Goal: Information Seeking & Learning: Learn about a topic

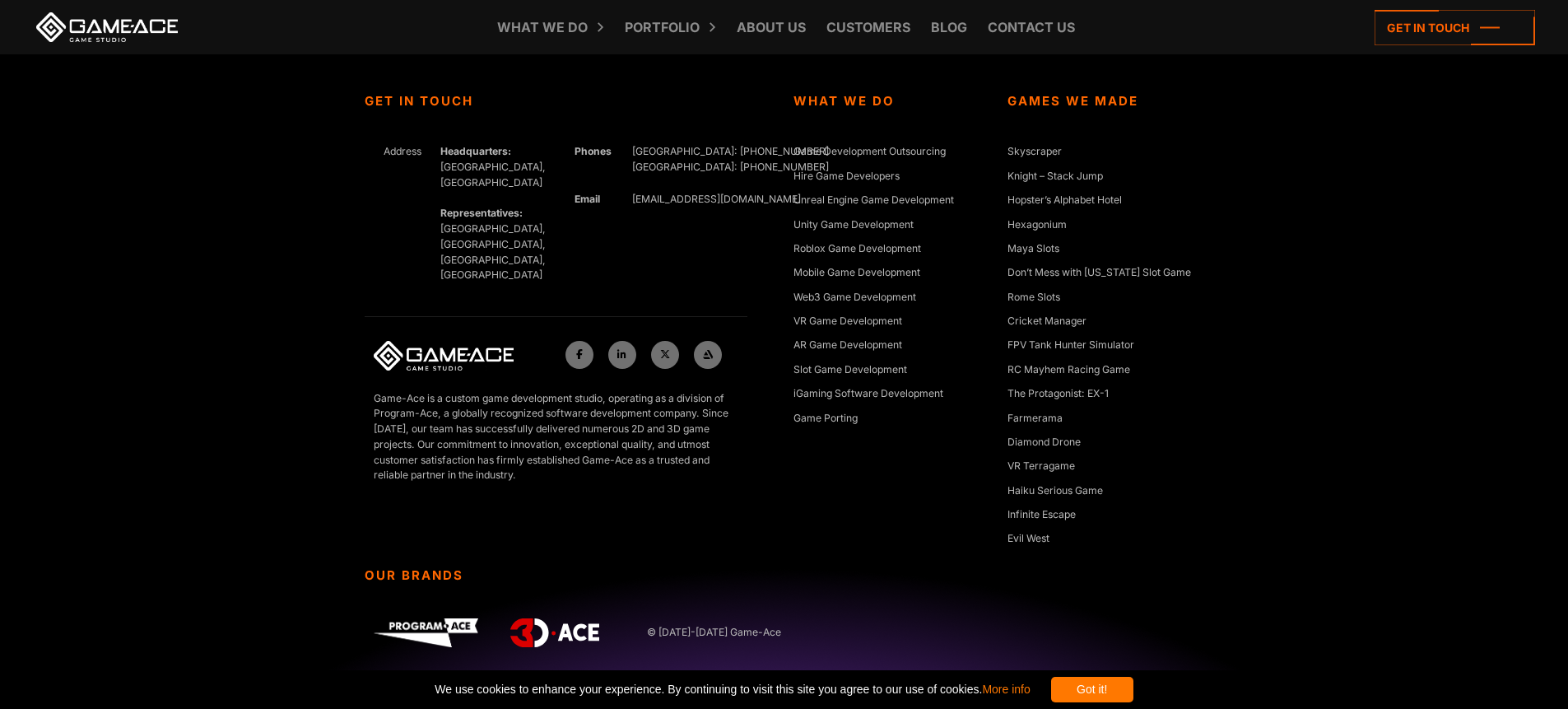
scroll to position [5640, 0]
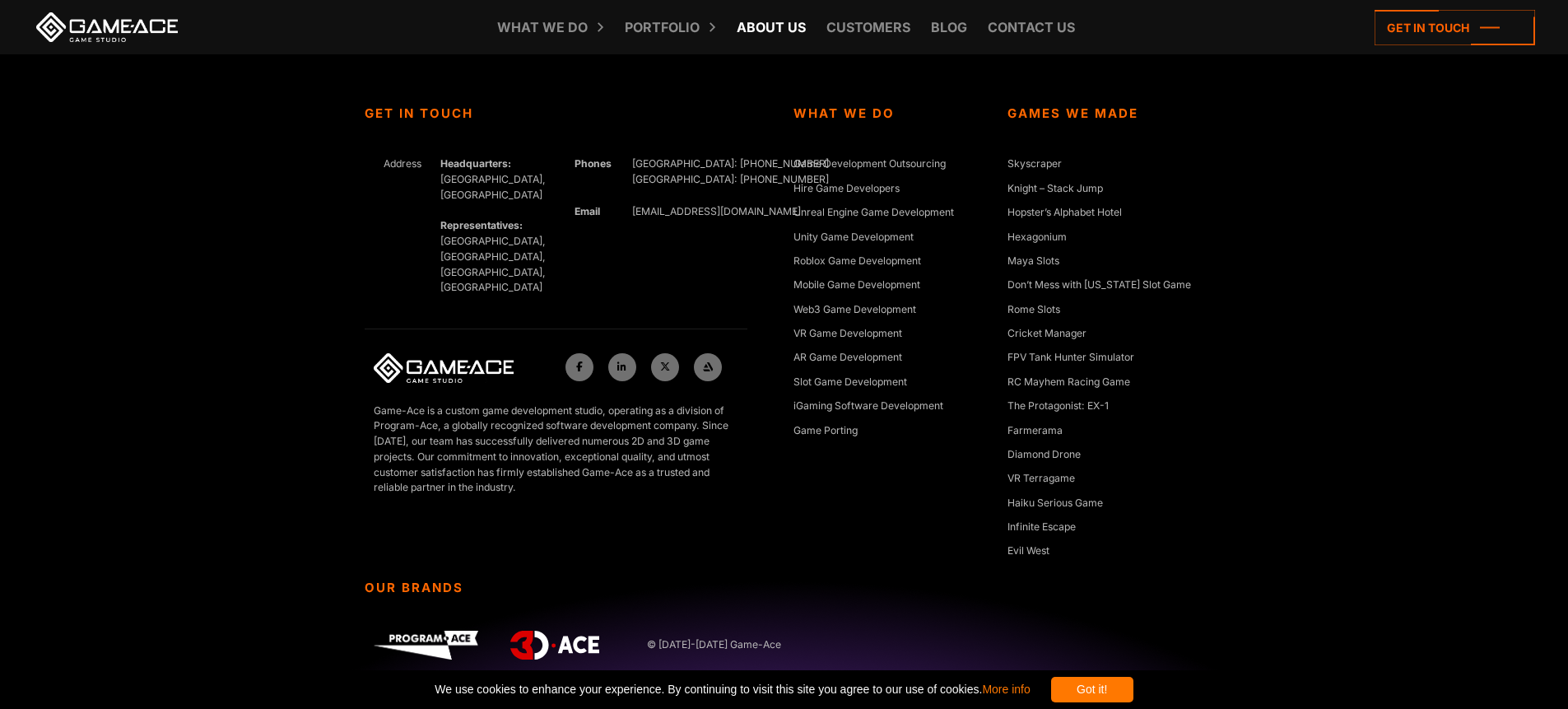
click at [780, 29] on link "About Us" at bounding box center [771, 27] width 86 height 55
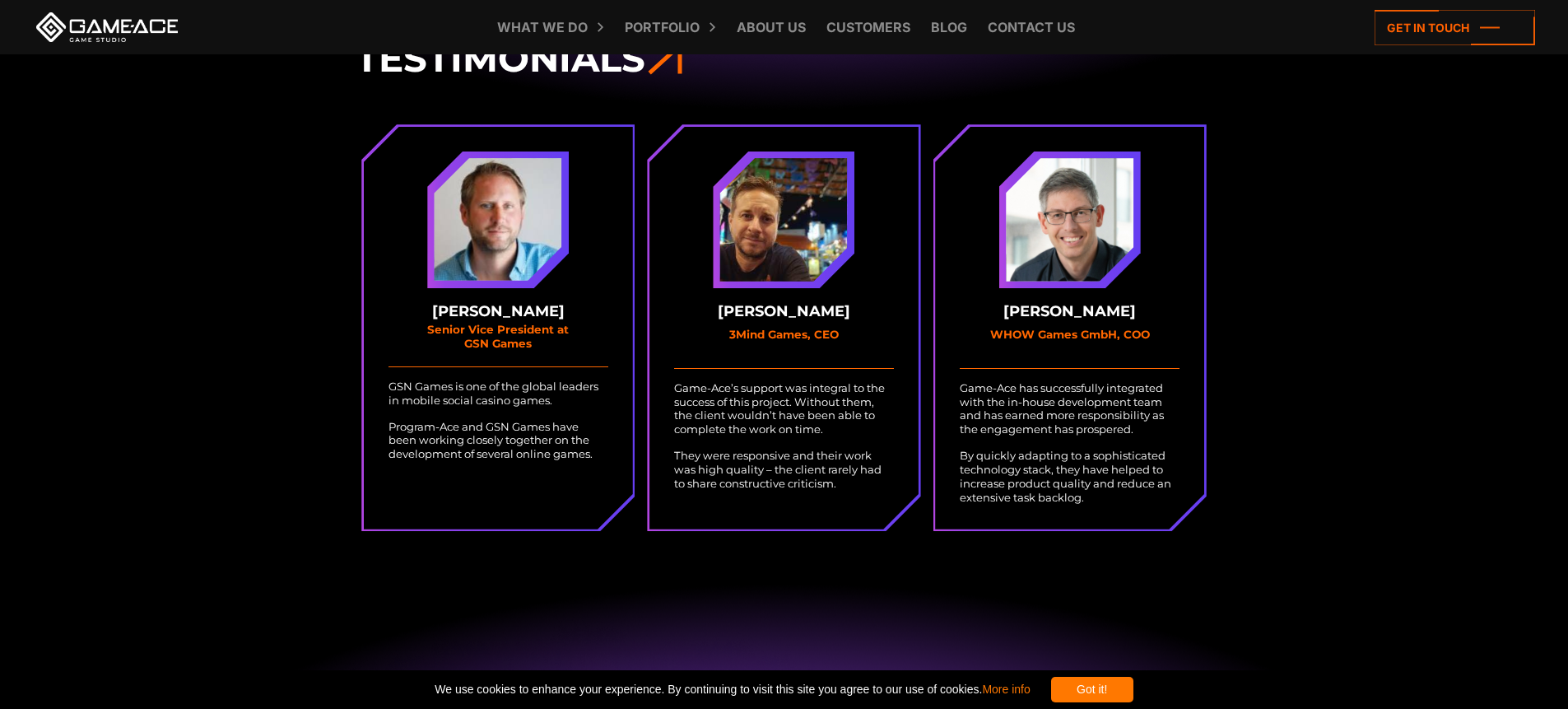
scroll to position [4938, 0]
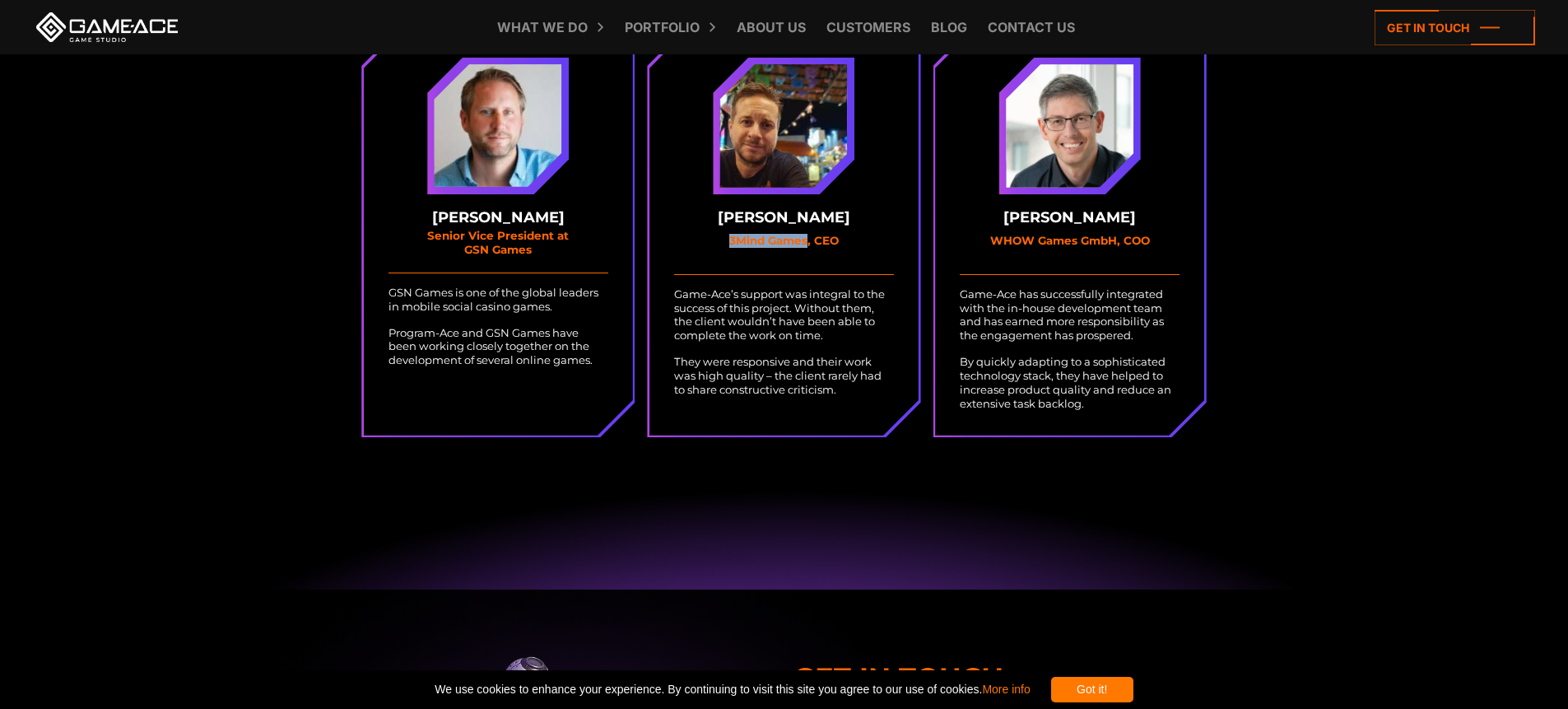
drag, startPoint x: 719, startPoint y: 236, endPoint x: 806, endPoint y: 237, distance: 87.0
click at [806, 237] on small "3Mind Games, CEO" at bounding box center [784, 248] width 164 height 28
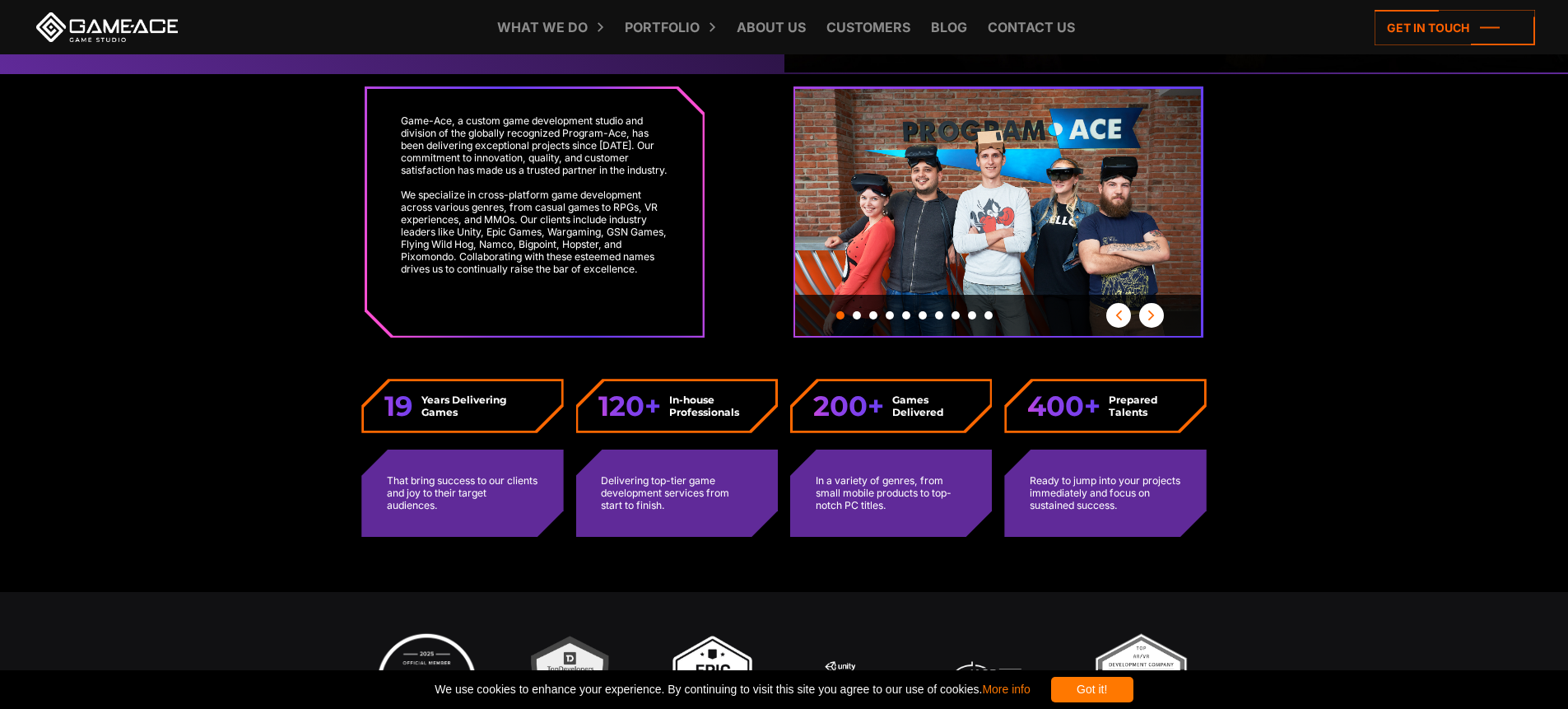
scroll to position [0, 0]
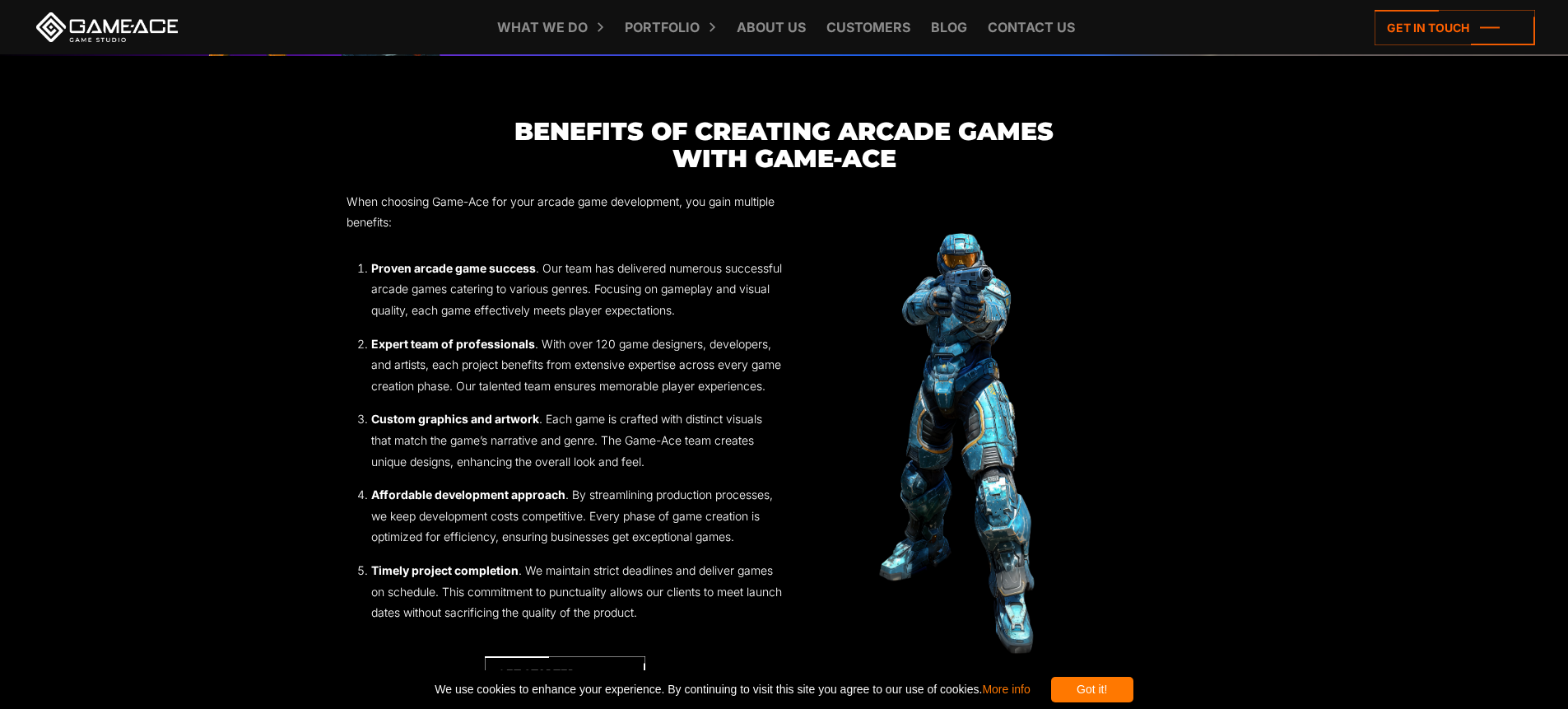
scroll to position [1716, 0]
